Goal: Task Accomplishment & Management: Manage account settings

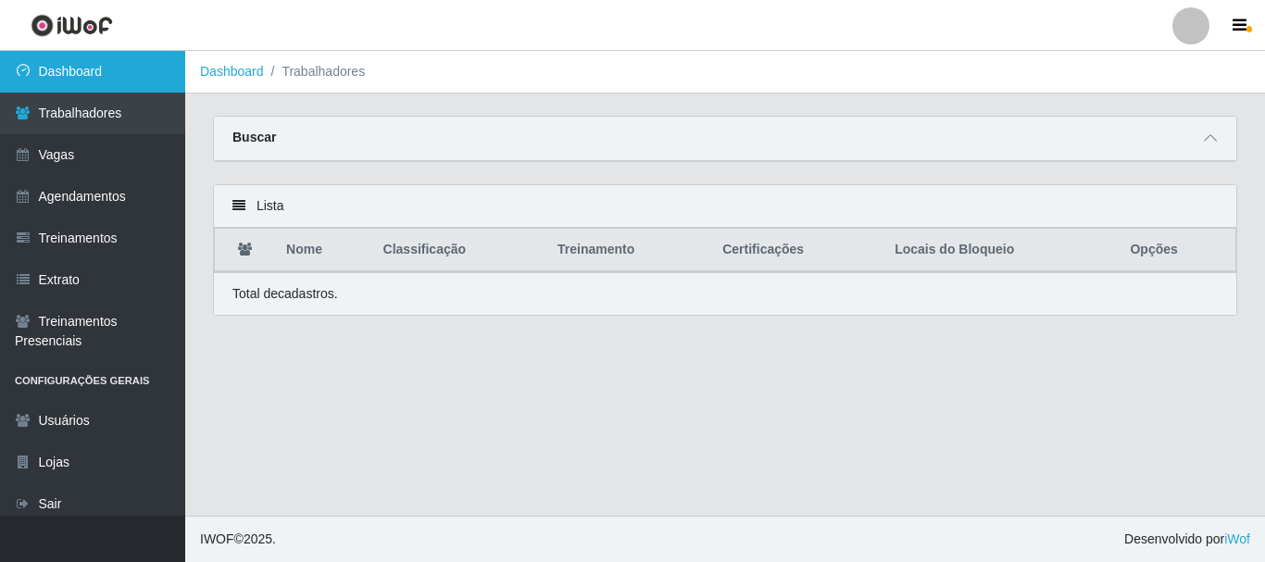
click at [89, 71] on link "Dashboard" at bounding box center [92, 72] width 185 height 42
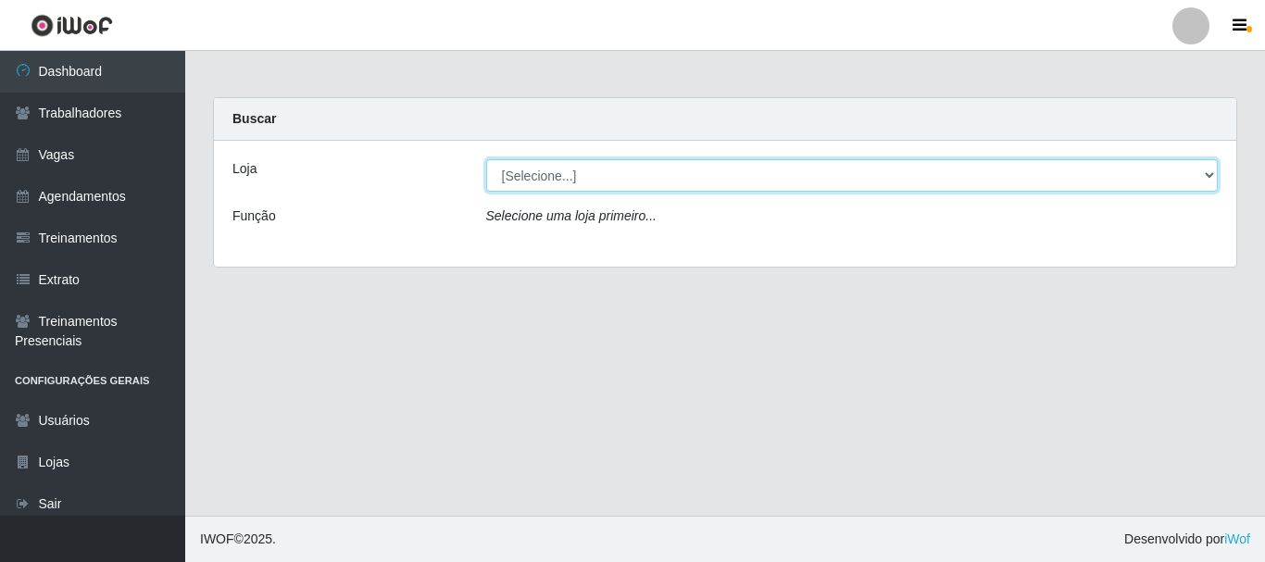
click at [637, 180] on select "[Selecione...] Supermercado Queiroz - Caicó" at bounding box center [852, 175] width 733 height 32
select select "512"
click at [486, 159] on select "[Selecione...] Supermercado Queiroz - Caicó" at bounding box center [852, 175] width 733 height 32
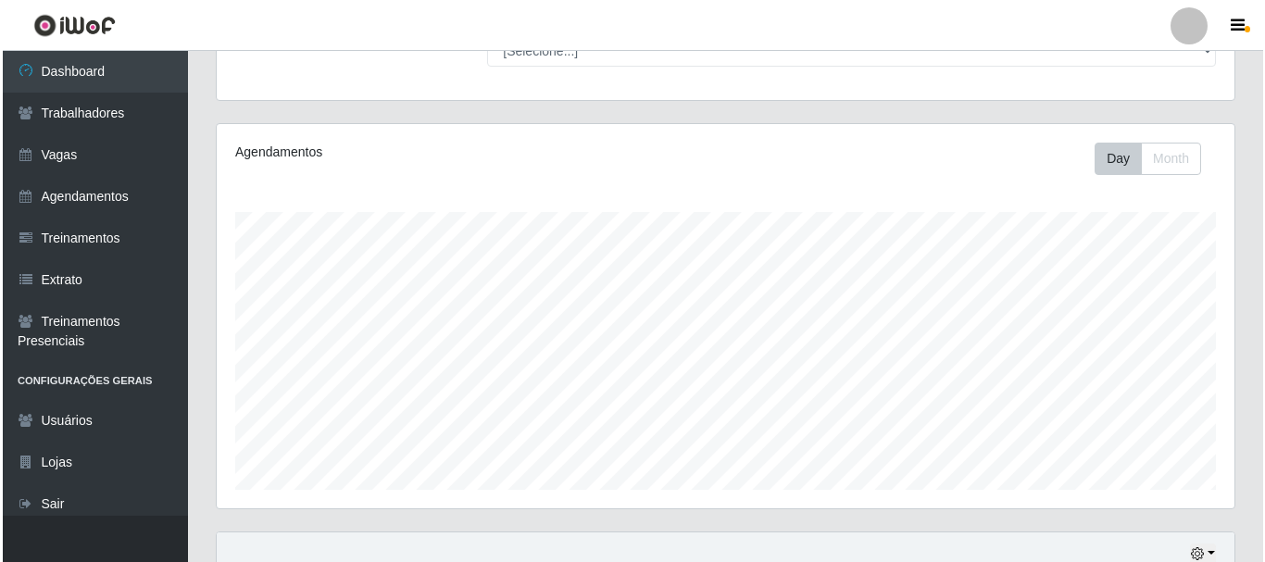
scroll to position [420, 0]
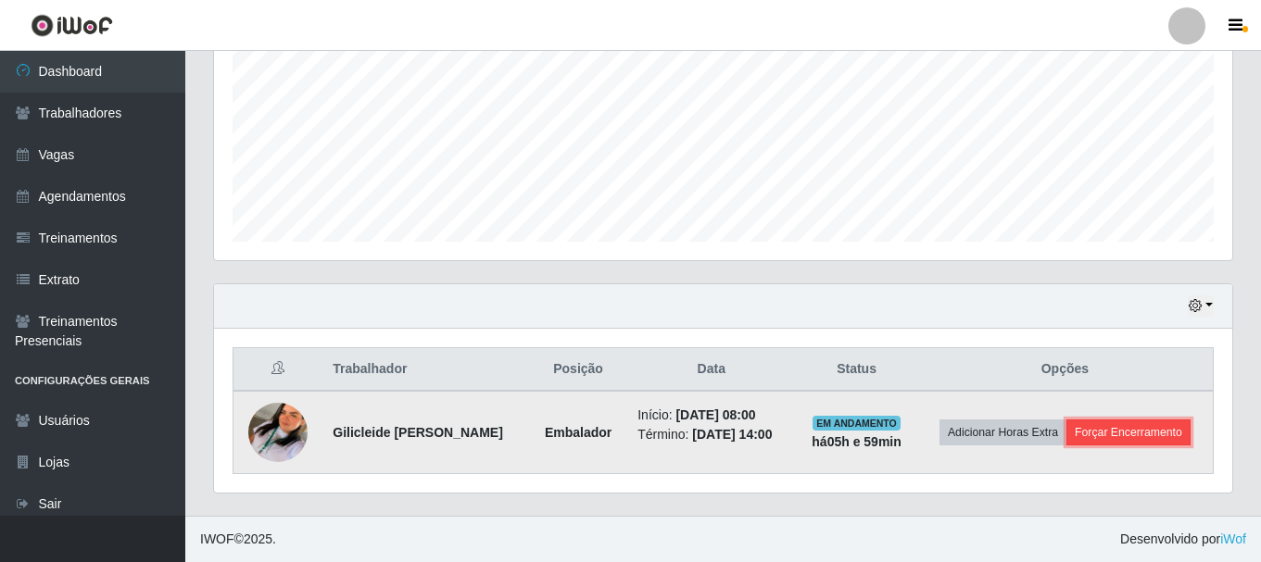
click at [1145, 430] on button "Forçar Encerramento" at bounding box center [1128, 433] width 124 height 26
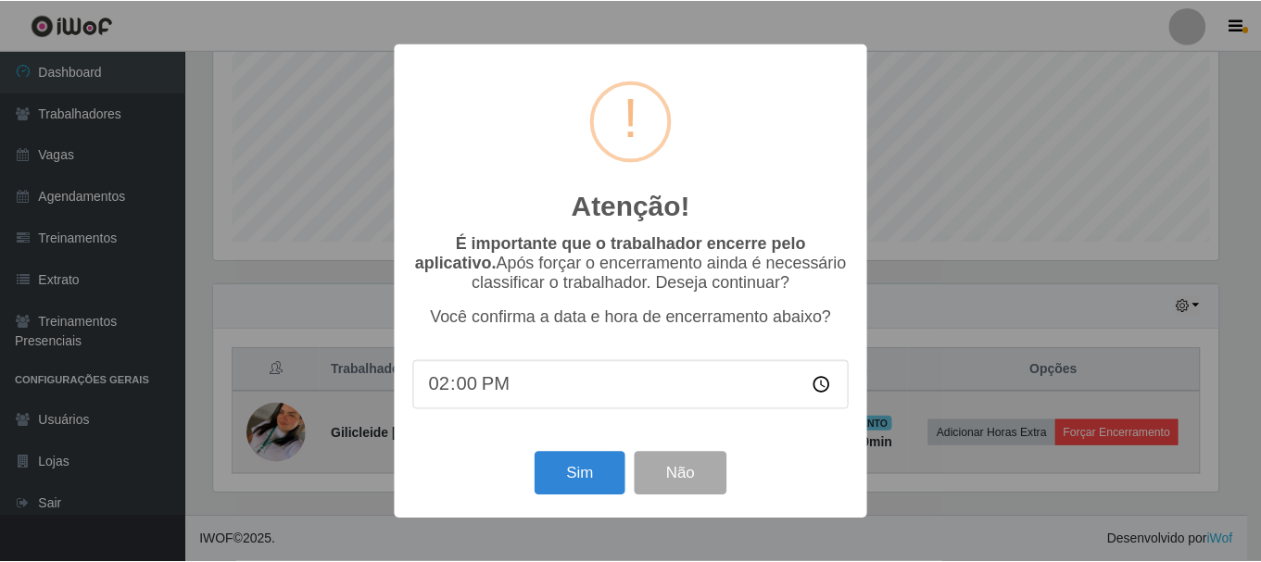
scroll to position [384, 1009]
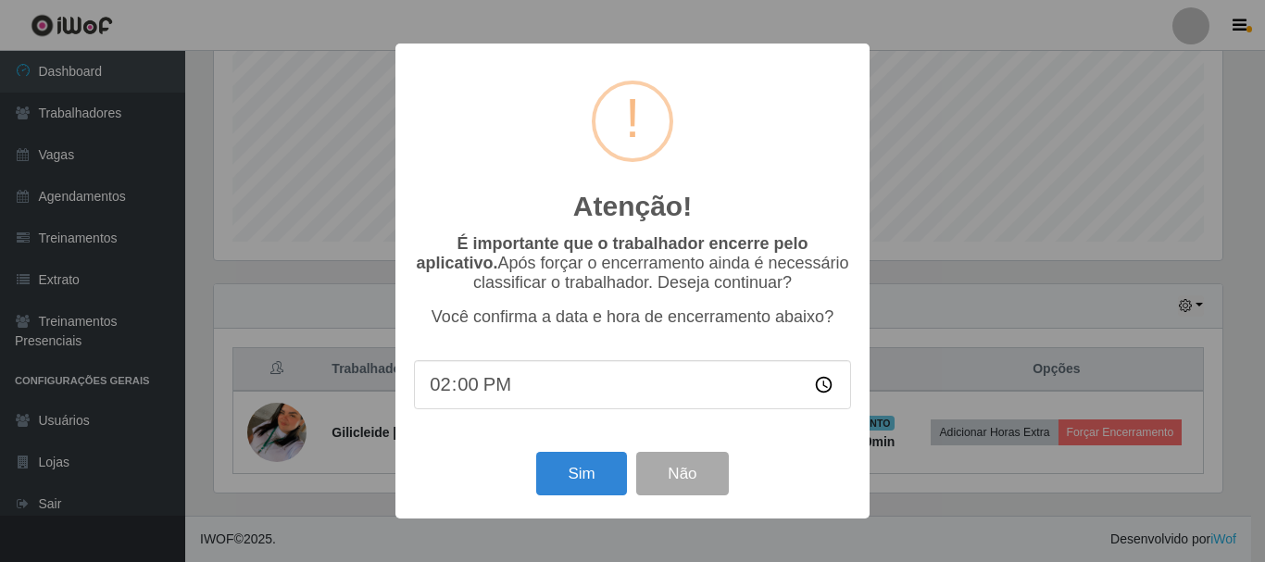
click at [449, 394] on input "14:00" at bounding box center [632, 384] width 437 height 49
click at [445, 397] on input "14:00" at bounding box center [632, 384] width 437 height 49
type input "13:56"
click at [570, 484] on button "Sim" at bounding box center [581, 474] width 90 height 44
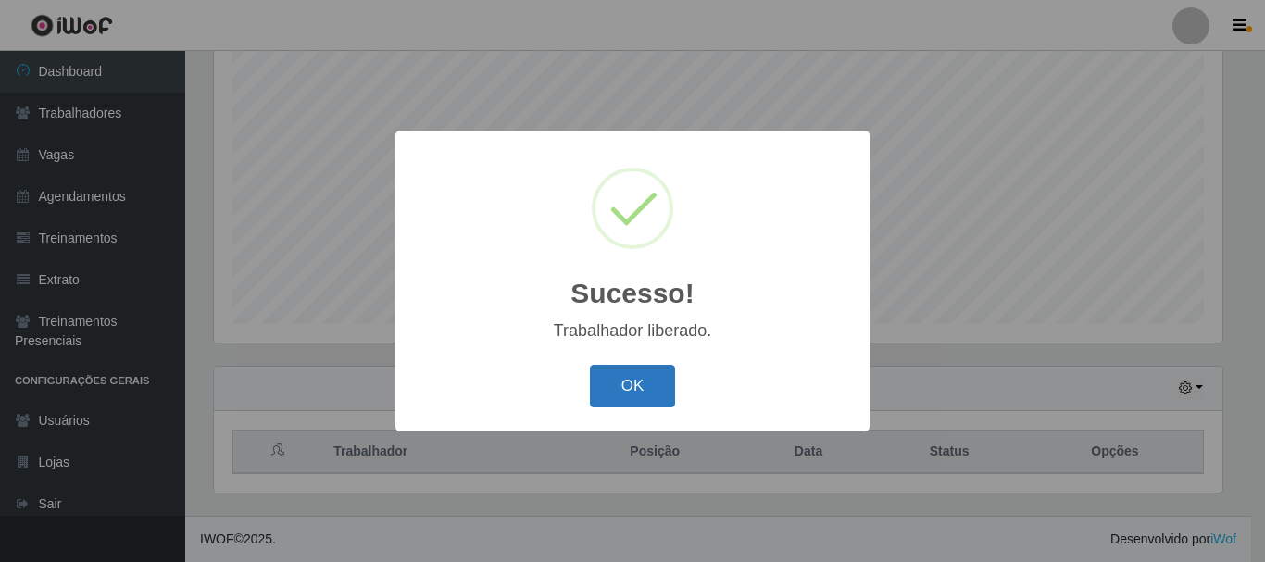
click at [652, 380] on button "OK" at bounding box center [633, 387] width 86 height 44
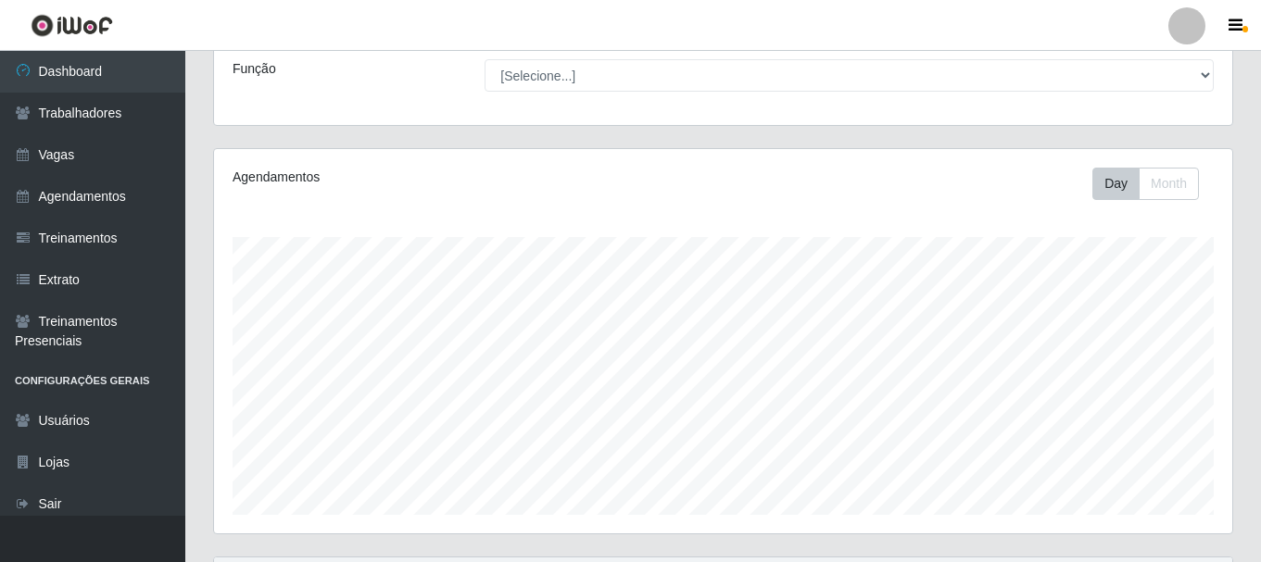
scroll to position [0, 0]
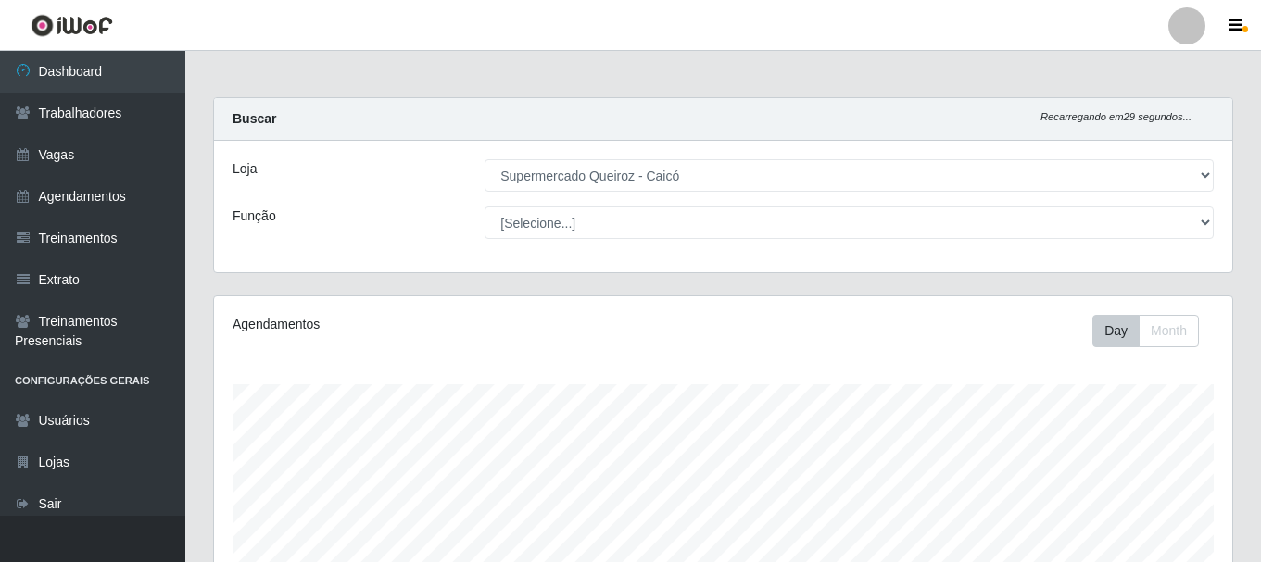
select select "512"
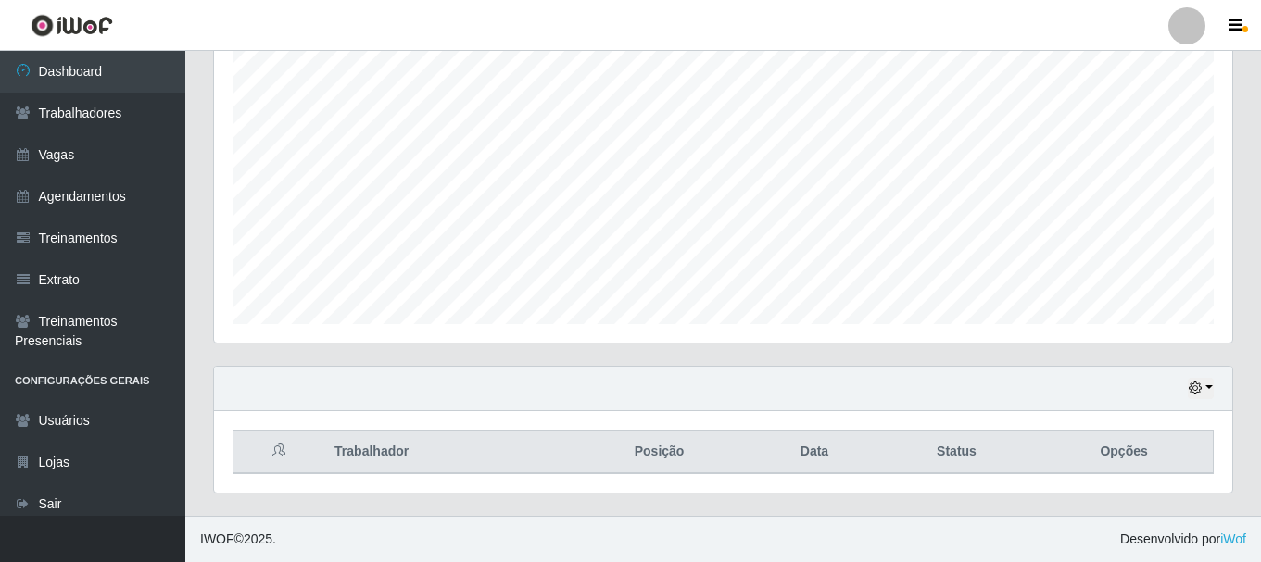
scroll to position [384, 1018]
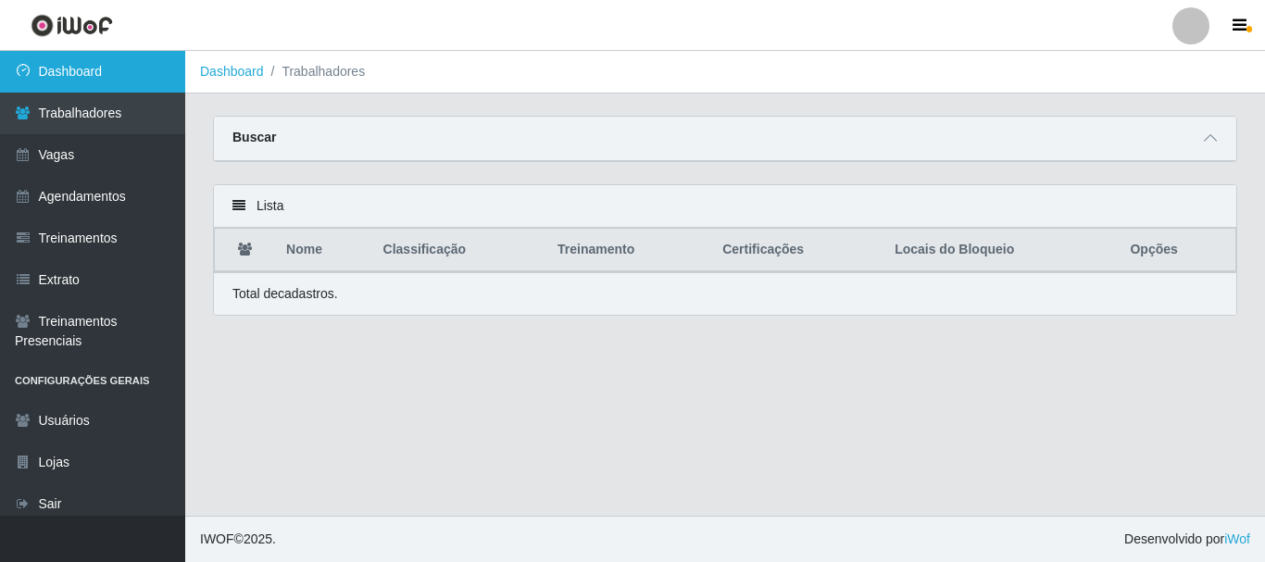
click at [126, 74] on link "Dashboard" at bounding box center [92, 72] width 185 height 42
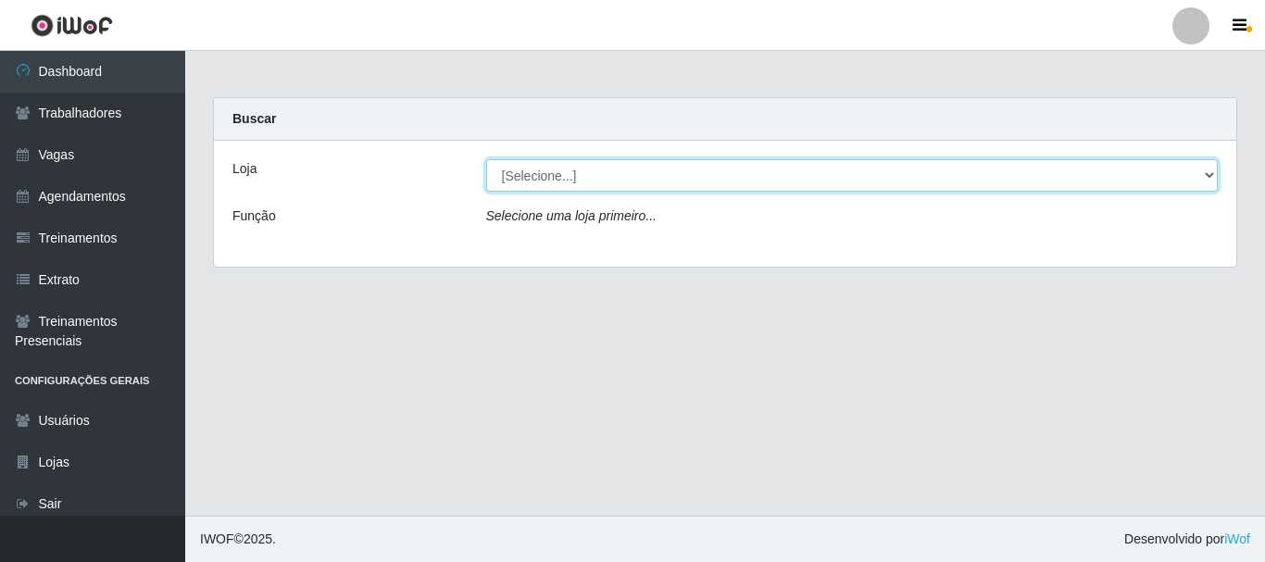
click at [608, 169] on select "[Selecione...] Supermercado Queiroz - Caicó" at bounding box center [852, 175] width 733 height 32
select select "512"
click at [486, 159] on select "[Selecione...] Supermercado Queiroz - Caicó" at bounding box center [852, 175] width 733 height 32
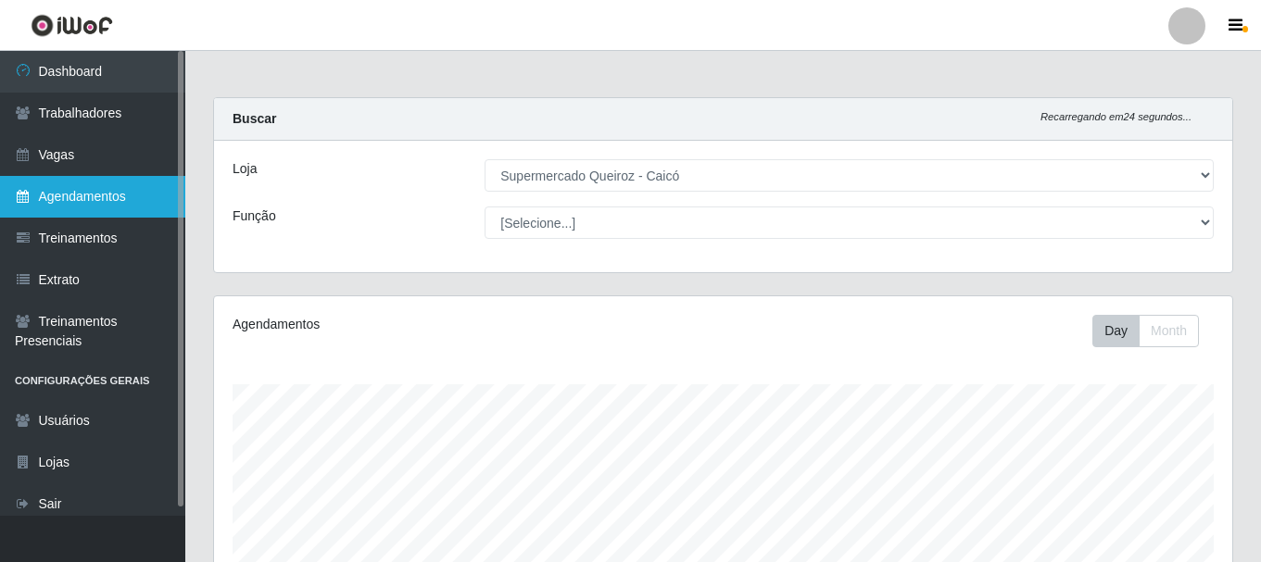
click at [111, 190] on link "Agendamentos" at bounding box center [92, 197] width 185 height 42
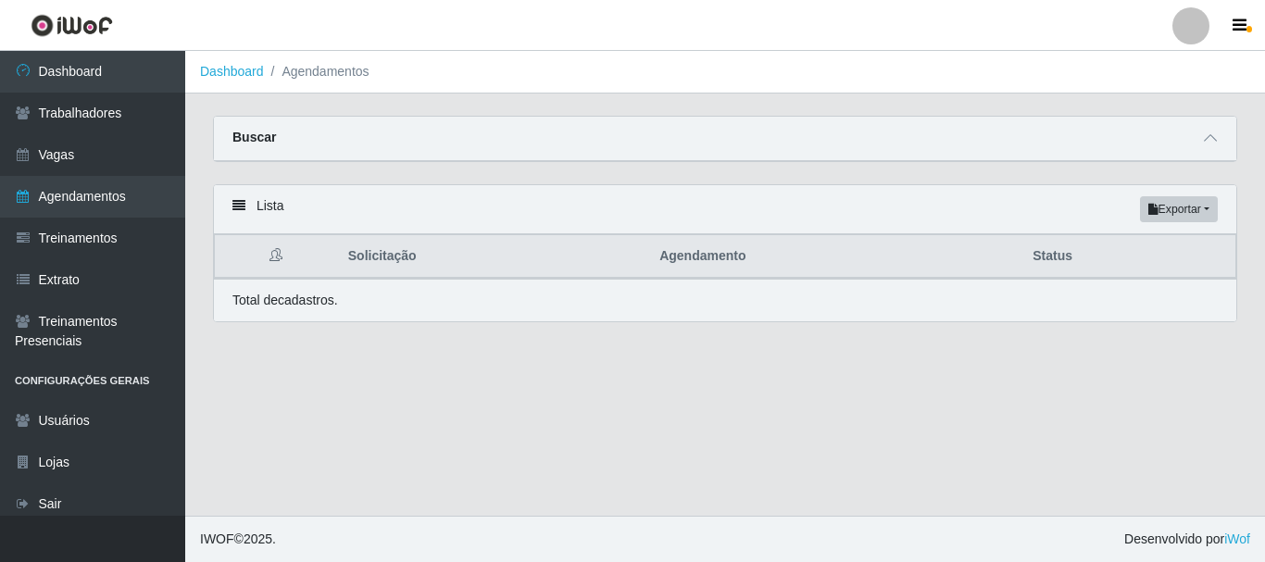
click at [642, 266] on th "Solicitação" at bounding box center [492, 257] width 311 height 44
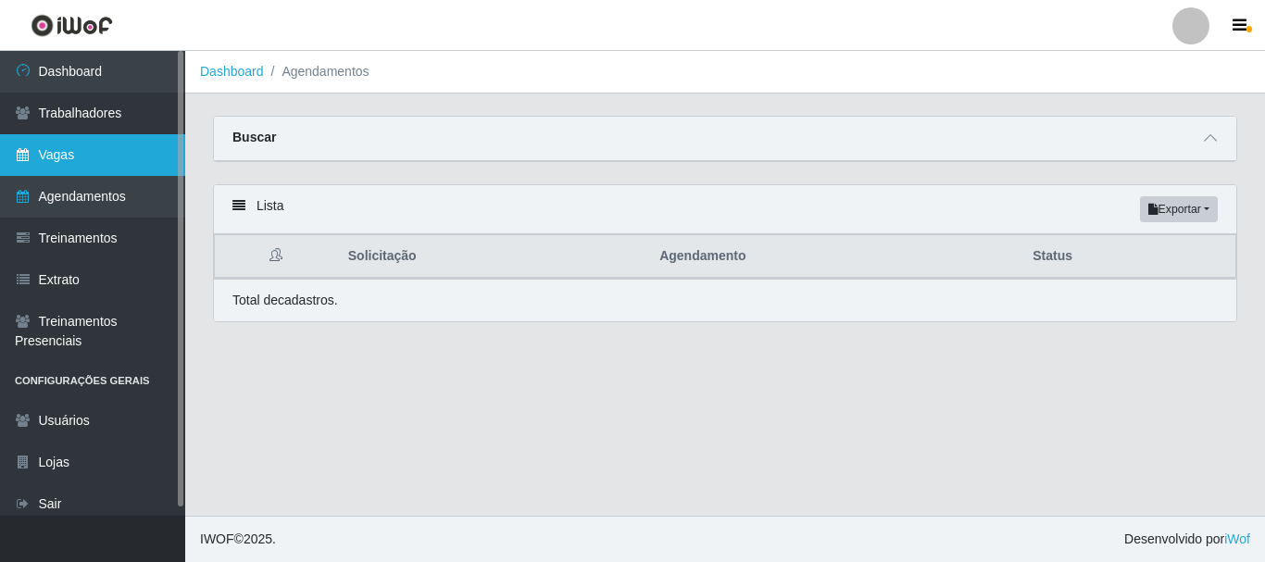
click at [112, 155] on link "Vagas" at bounding box center [92, 155] width 185 height 42
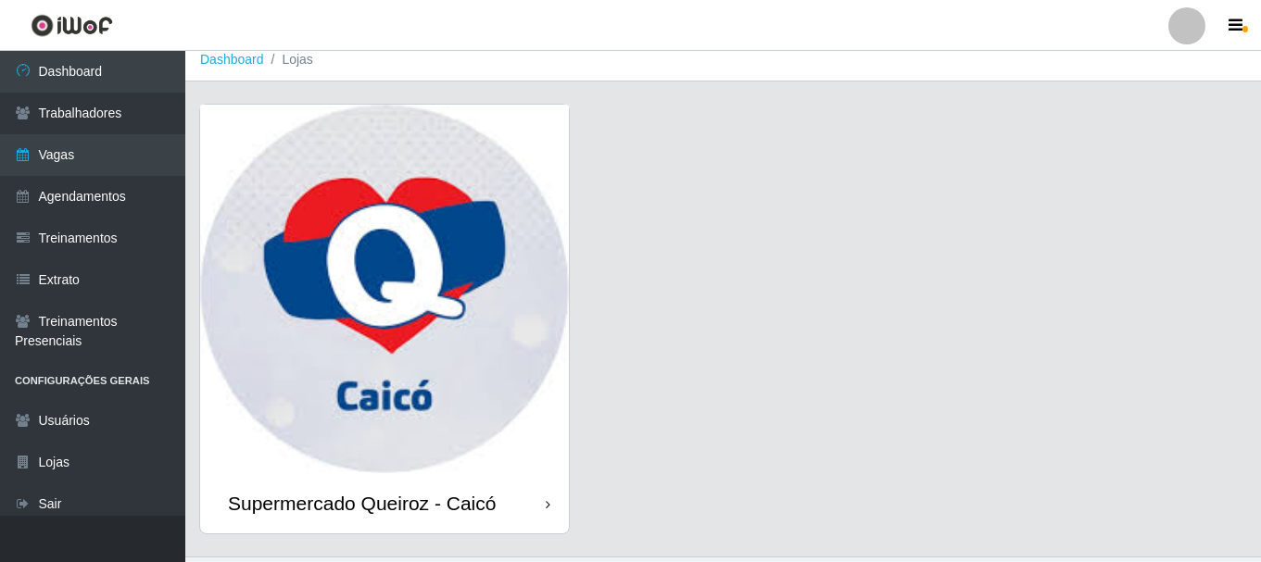
scroll to position [53, 0]
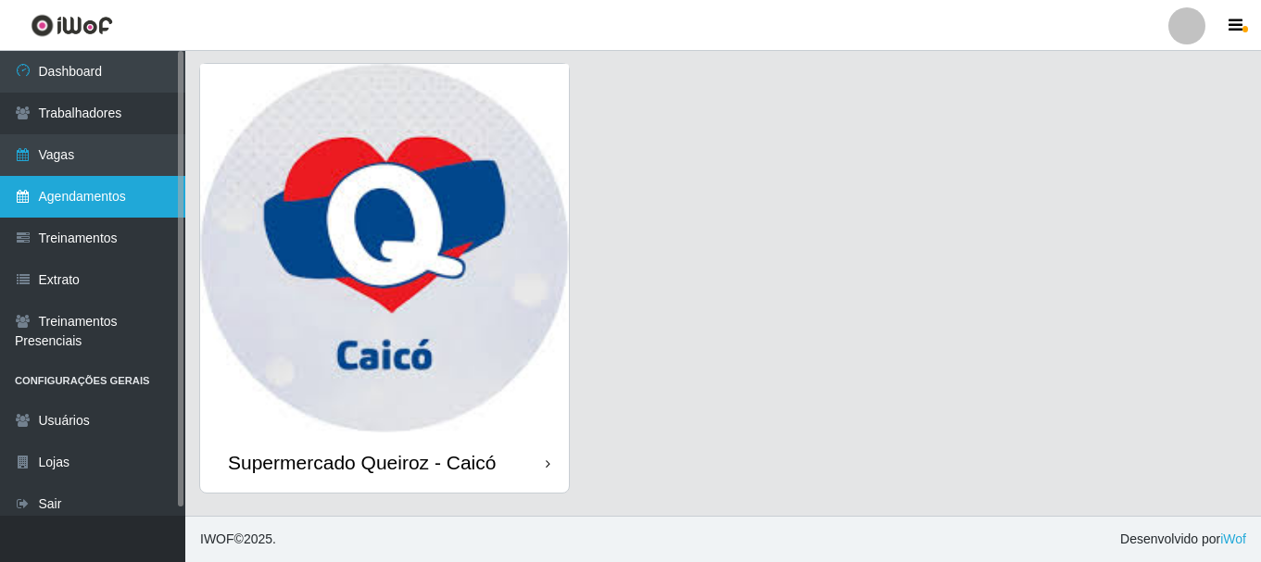
click at [99, 209] on link "Agendamentos" at bounding box center [92, 197] width 185 height 42
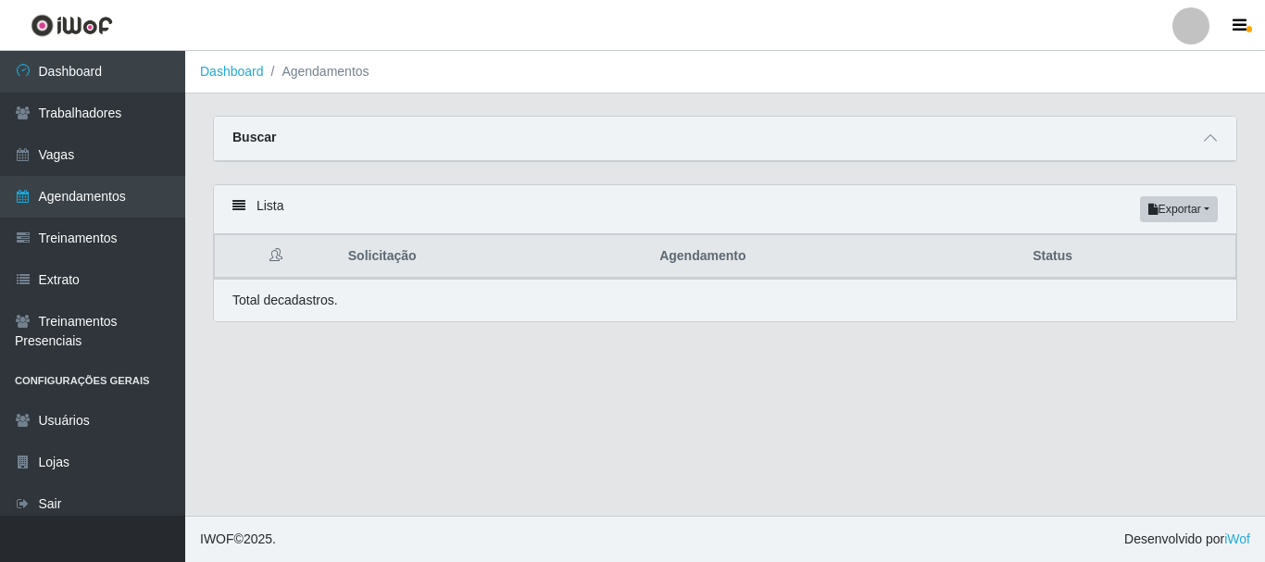
click at [378, 139] on div "Buscar" at bounding box center [725, 139] width 1023 height 44
click at [499, 123] on div "Buscar" at bounding box center [725, 139] width 1023 height 44
click at [479, 198] on div "Lista Exportar PDF Excel" at bounding box center [725, 209] width 1023 height 49
click at [419, 224] on div "Lista Exportar PDF Excel" at bounding box center [725, 209] width 1023 height 49
click at [245, 204] on div "Lista Exportar PDF Excel" at bounding box center [725, 209] width 1023 height 49
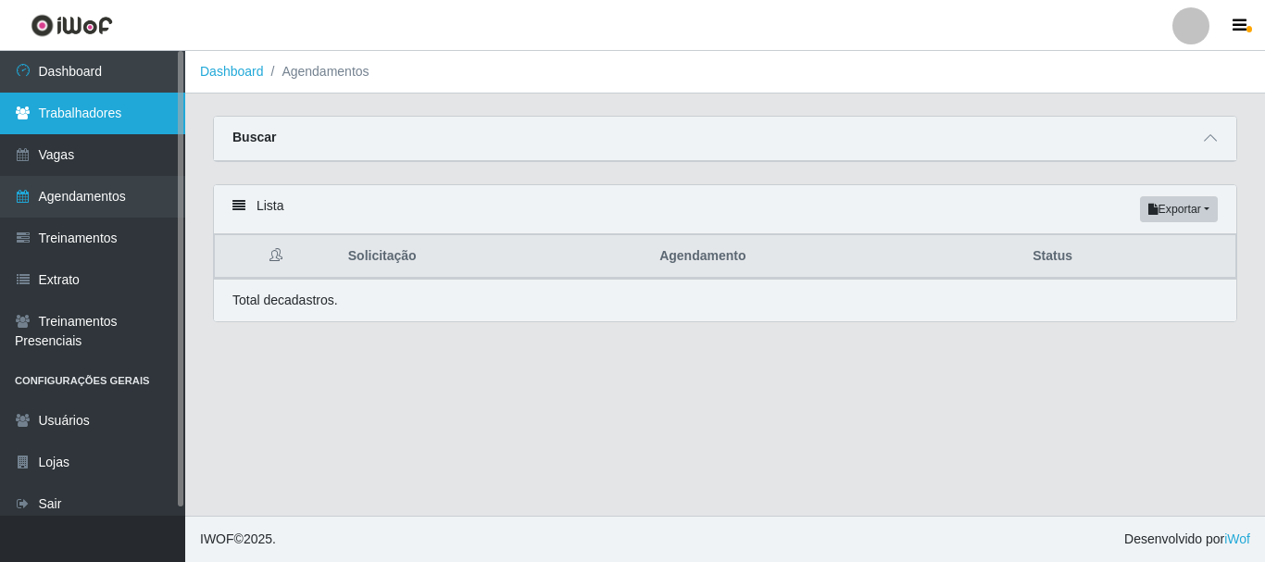
click at [125, 110] on link "Trabalhadores" at bounding box center [92, 114] width 185 height 42
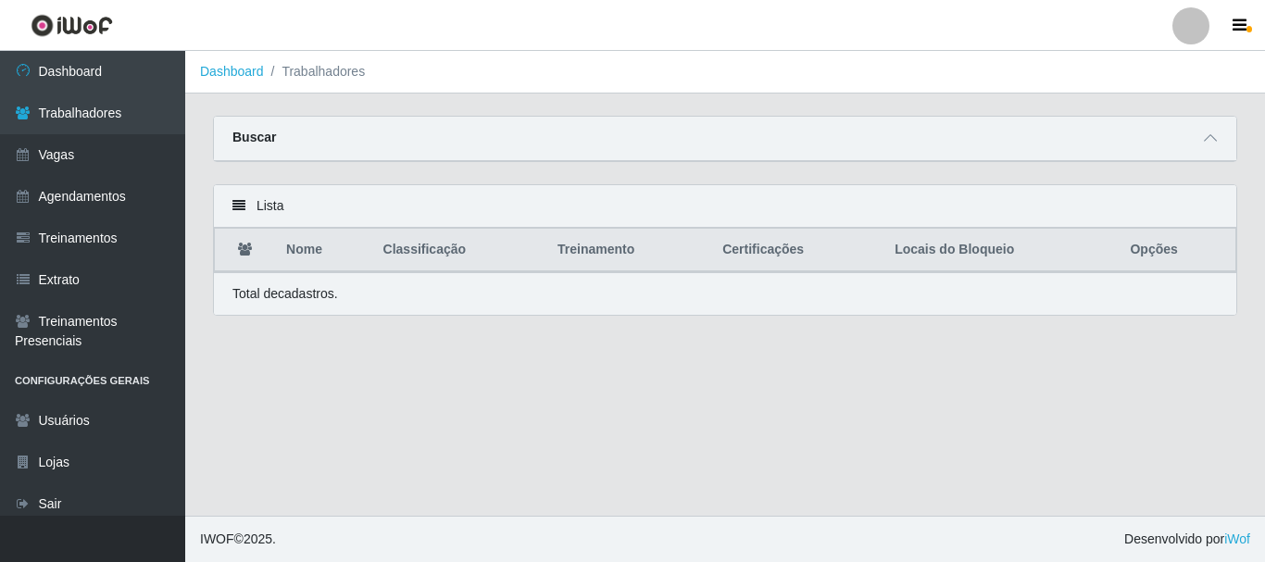
drag, startPoint x: 308, startPoint y: 113, endPoint x: 297, endPoint y: 125, distance: 16.4
click at [297, 125] on main "Dashboard Trabalhadores Carregando... Buscar Nome Confirmar Lista Nome Classifi…" at bounding box center [725, 283] width 1080 height 465
click at [293, 130] on div "Buscar" at bounding box center [725, 139] width 1023 height 44
click at [267, 210] on div "Lista" at bounding box center [725, 206] width 1023 height 43
click at [225, 198] on div "Lista" at bounding box center [725, 206] width 1023 height 43
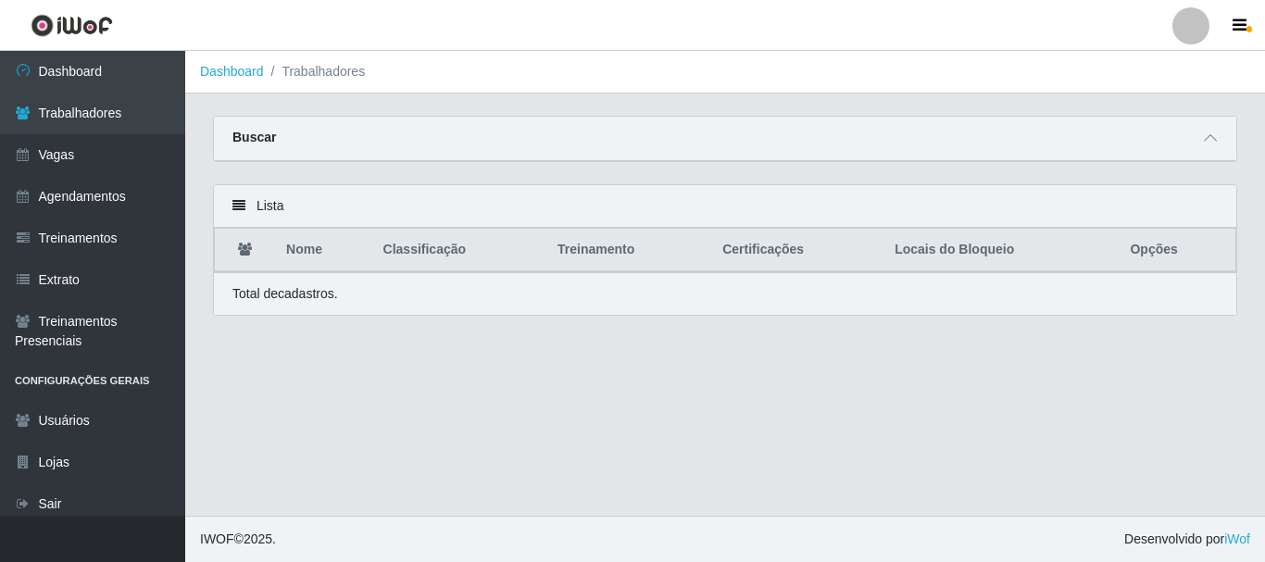
click at [235, 199] on div "Lista" at bounding box center [725, 206] width 1023 height 43
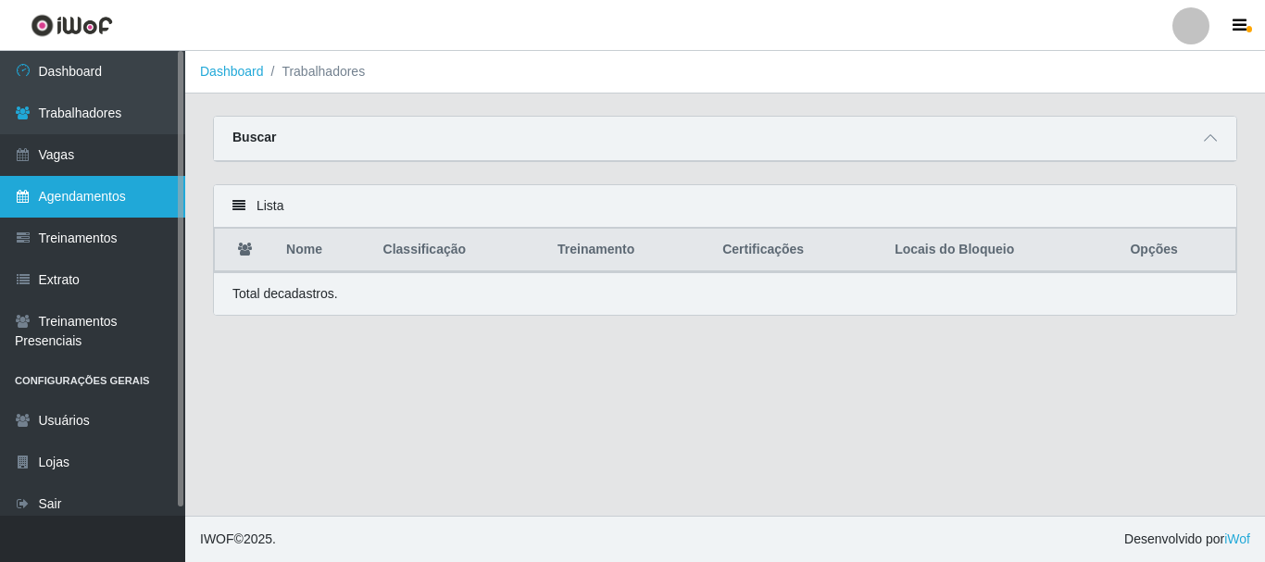
click at [119, 207] on link "Agendamentos" at bounding box center [92, 197] width 185 height 42
click at [105, 204] on link "Agendamentos" at bounding box center [92, 197] width 185 height 42
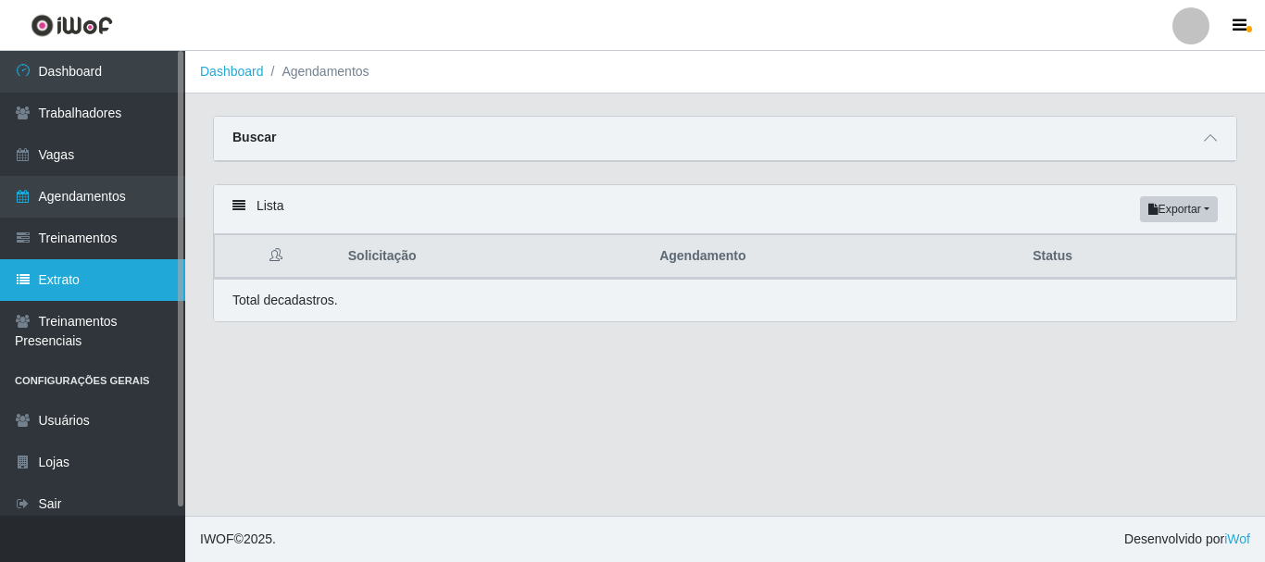
click at [82, 281] on link "Extrato" at bounding box center [92, 280] width 185 height 42
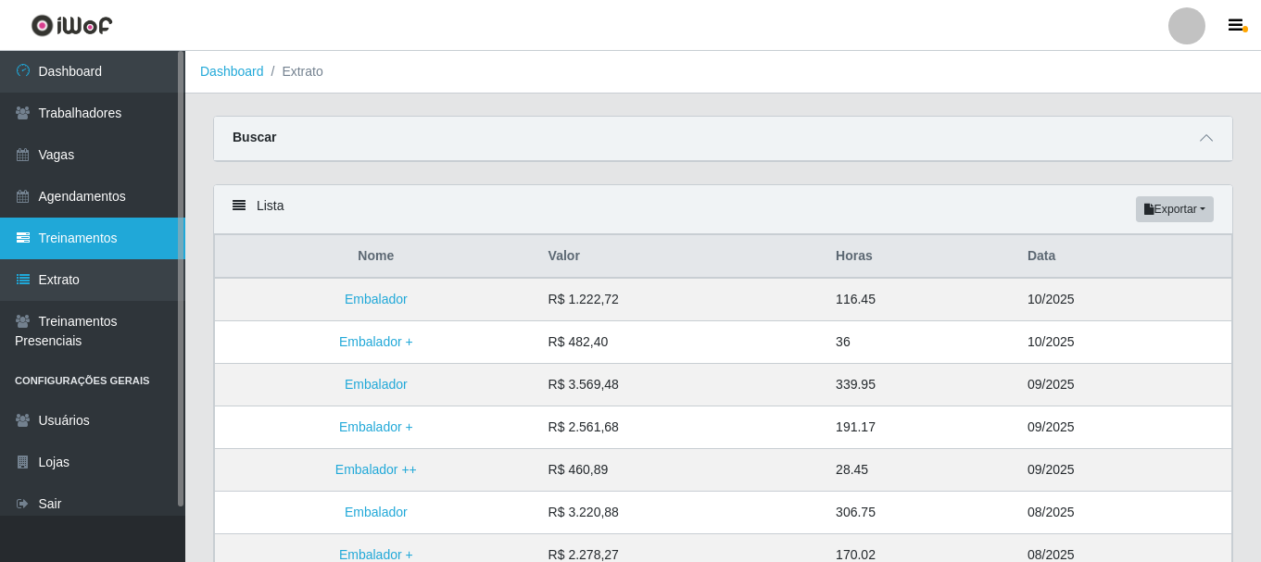
click at [149, 226] on link "Treinamentos" at bounding box center [92, 239] width 185 height 42
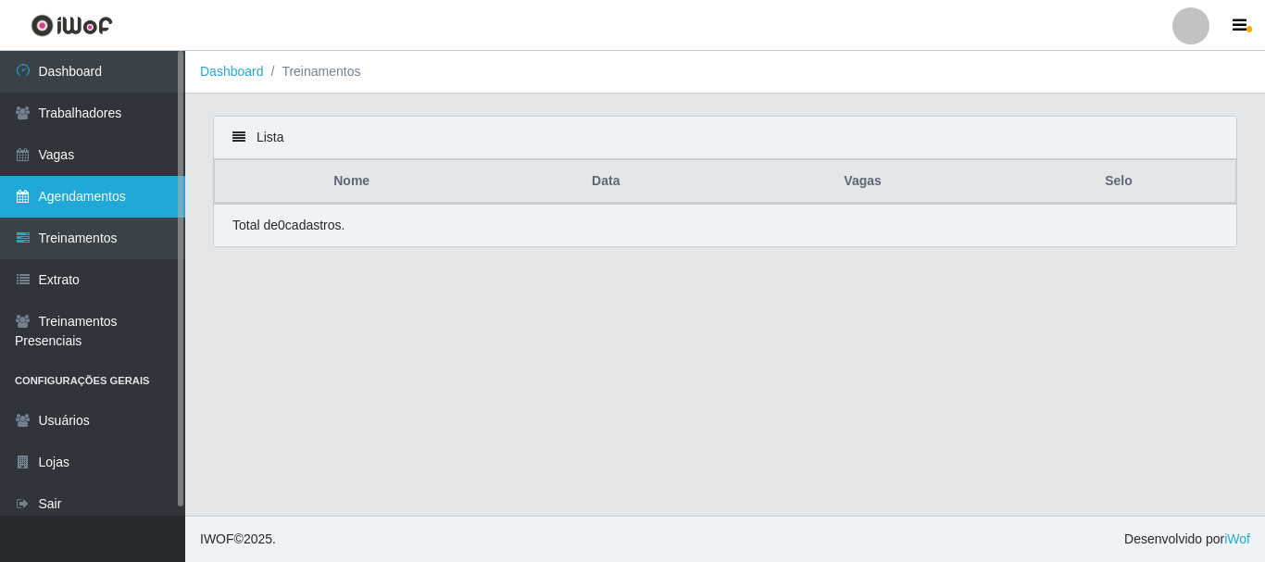
click at [166, 195] on link "Agendamentos" at bounding box center [92, 197] width 185 height 42
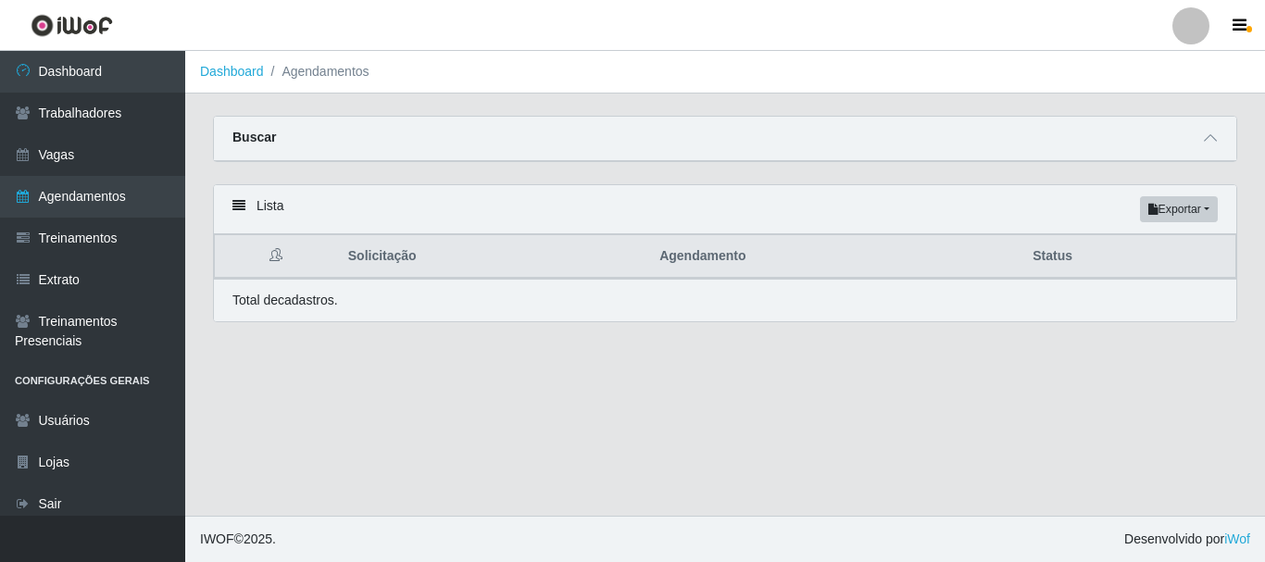
click at [242, 197] on div "Lista Exportar PDF Excel" at bounding box center [725, 209] width 1023 height 49
click at [411, 220] on div "Lista Exportar PDF Excel" at bounding box center [725, 209] width 1023 height 49
click at [393, 246] on th "Solicitação" at bounding box center [492, 257] width 311 height 44
click at [690, 251] on th "Agendamento" at bounding box center [834, 257] width 373 height 44
click at [1048, 257] on th "Status" at bounding box center [1129, 257] width 214 height 44
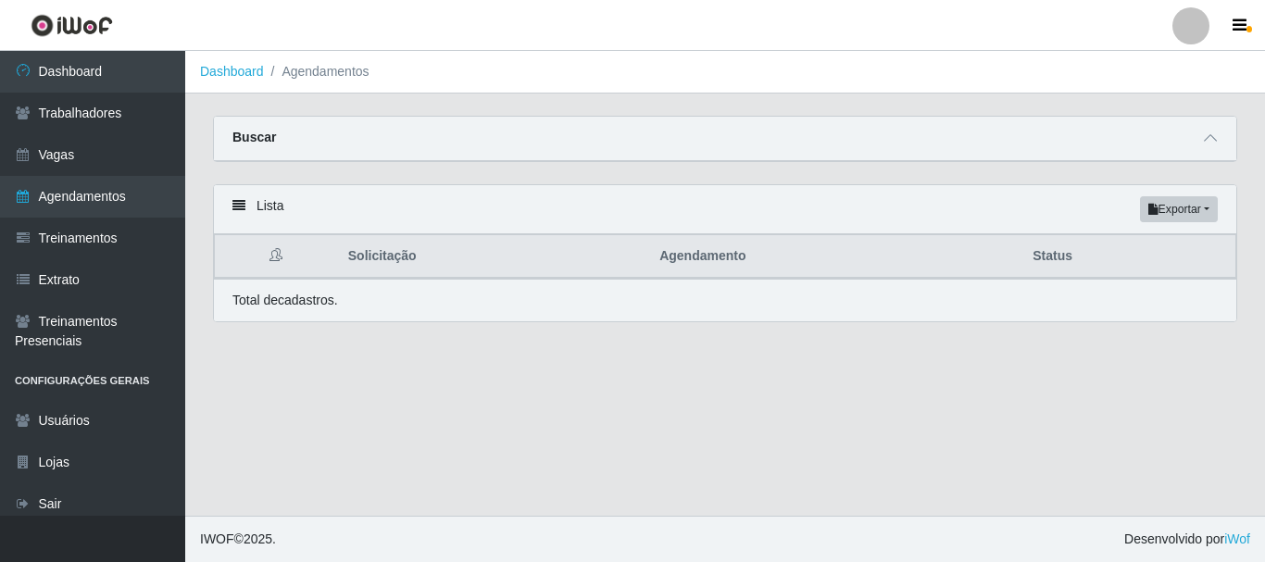
click at [1056, 270] on th "Status" at bounding box center [1129, 257] width 214 height 44
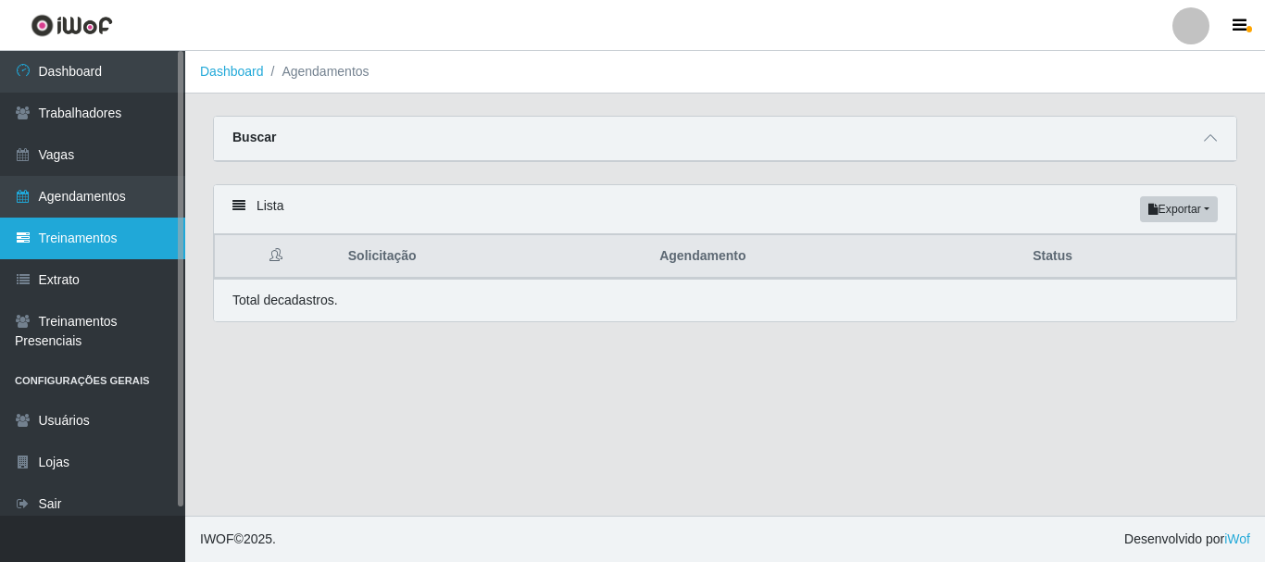
click at [150, 232] on link "Treinamentos" at bounding box center [92, 239] width 185 height 42
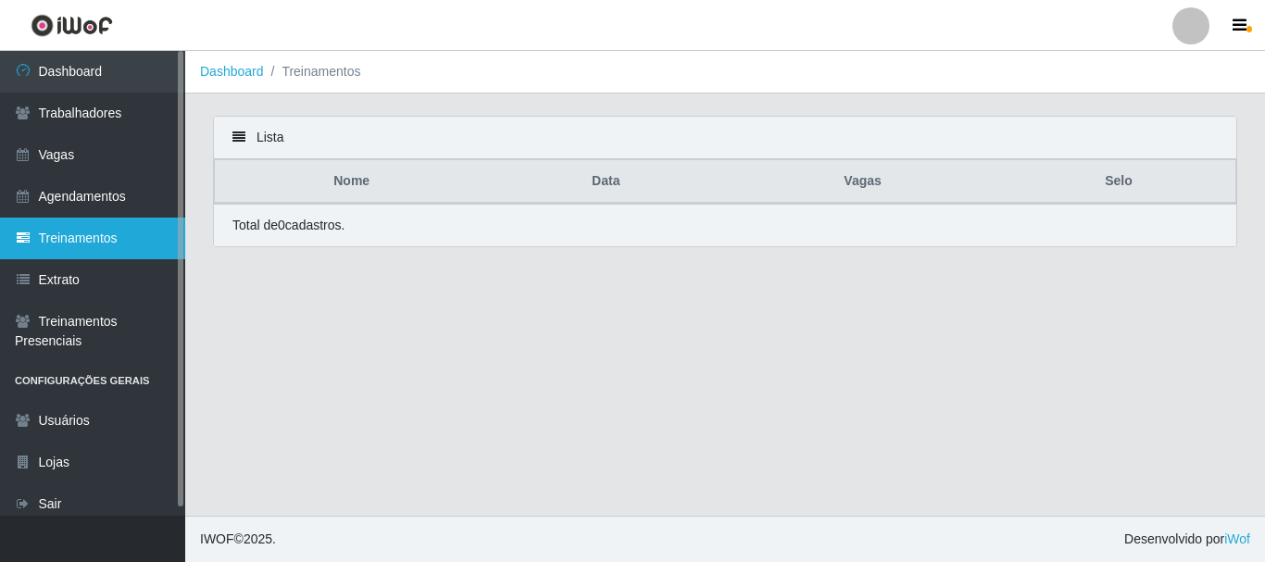
click at [117, 240] on link "Treinamentos" at bounding box center [92, 239] width 185 height 42
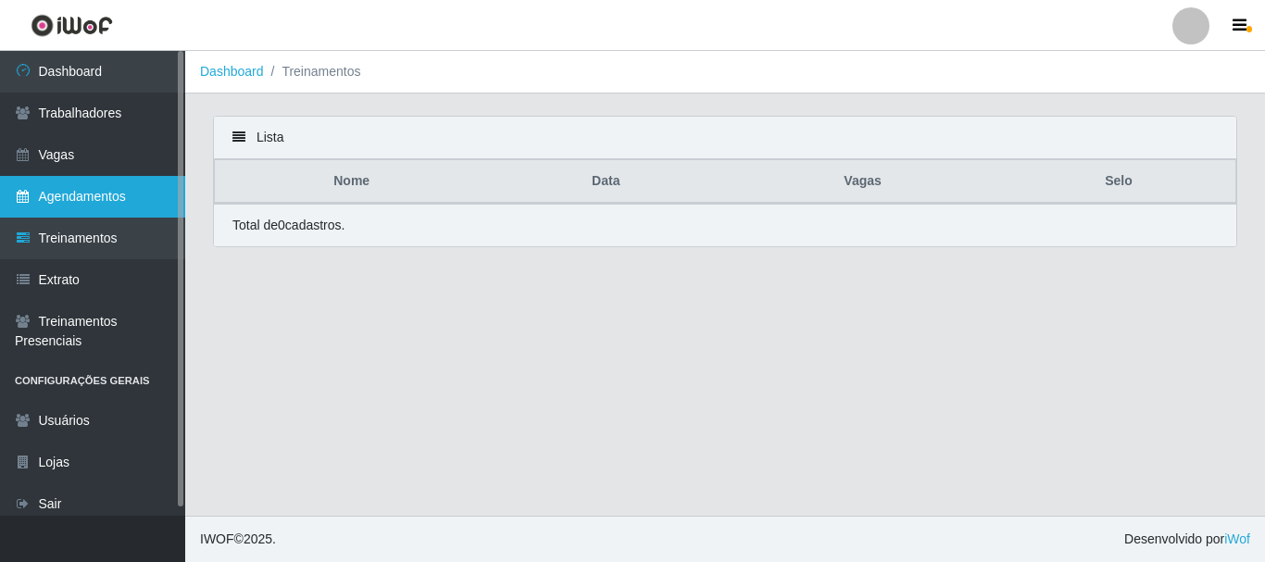
click at [139, 192] on link "Agendamentos" at bounding box center [92, 197] width 185 height 42
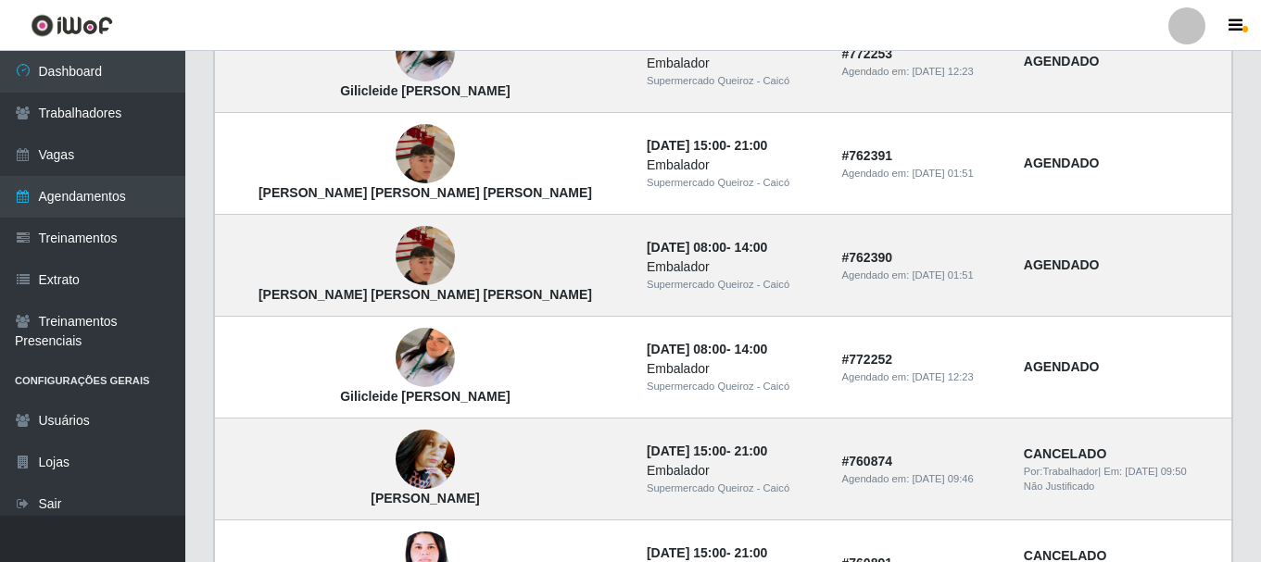
scroll to position [834, 0]
